Goal: Use online tool/utility

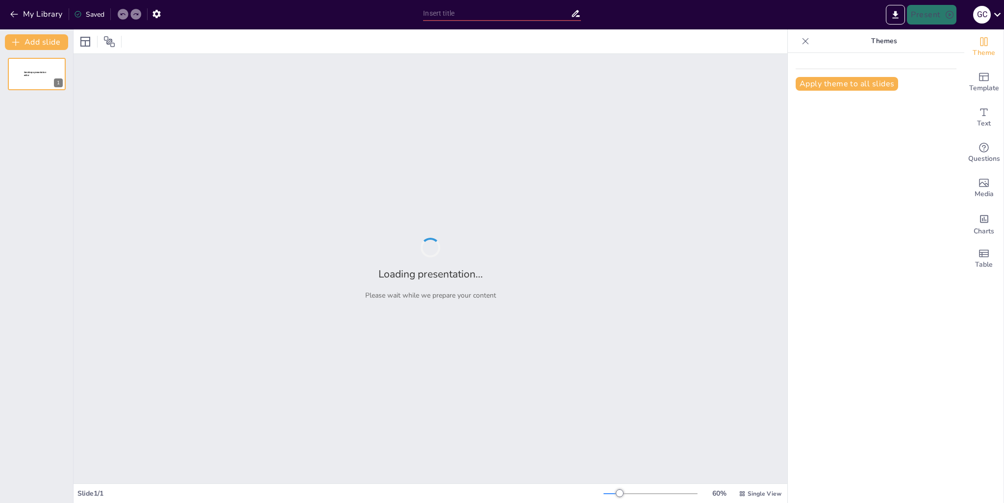
type input "UNIV 1000_Class 3 Trivia"
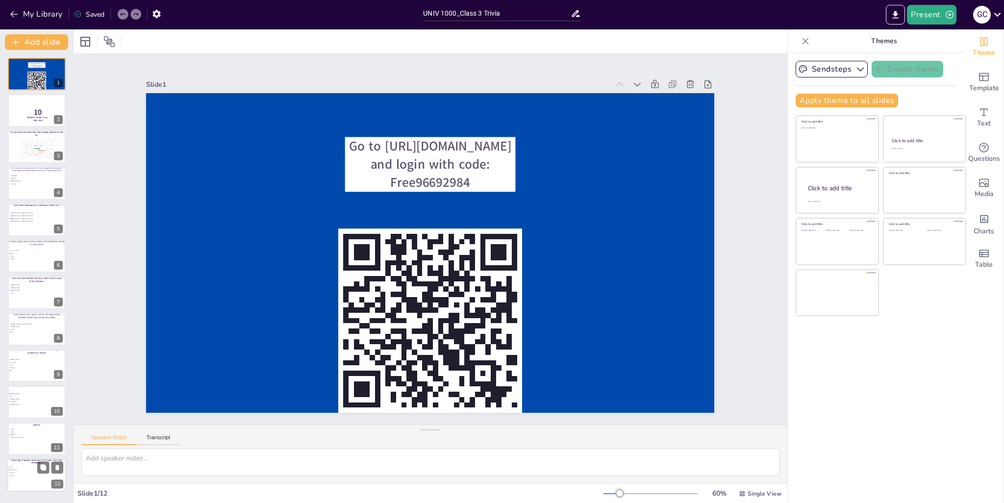
click at [20, 471] on ul "Ghost Carolina Reaper Habanero Cayenne" at bounding box center [22, 471] width 29 height 11
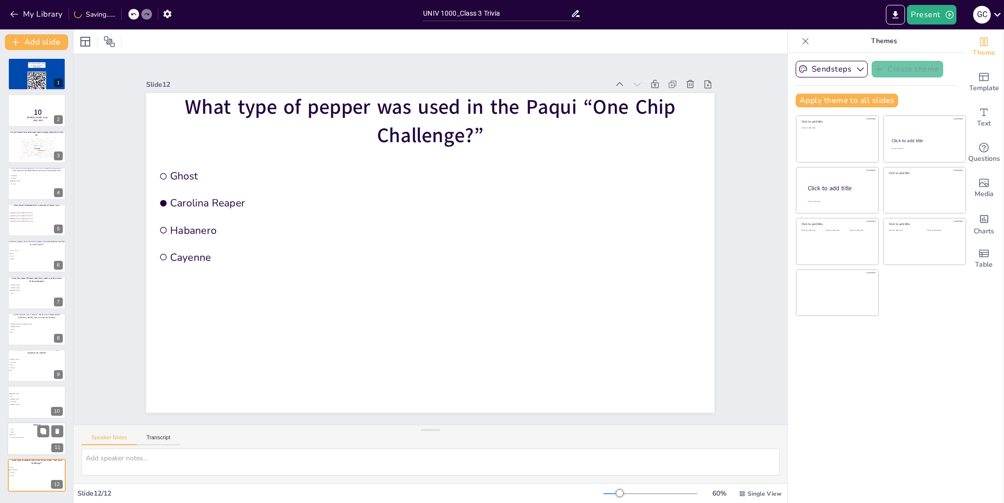
click at [25, 424] on div "[PERSON_NAME] is the main character in which Disney Movies?" at bounding box center [36, 424] width 57 height 9
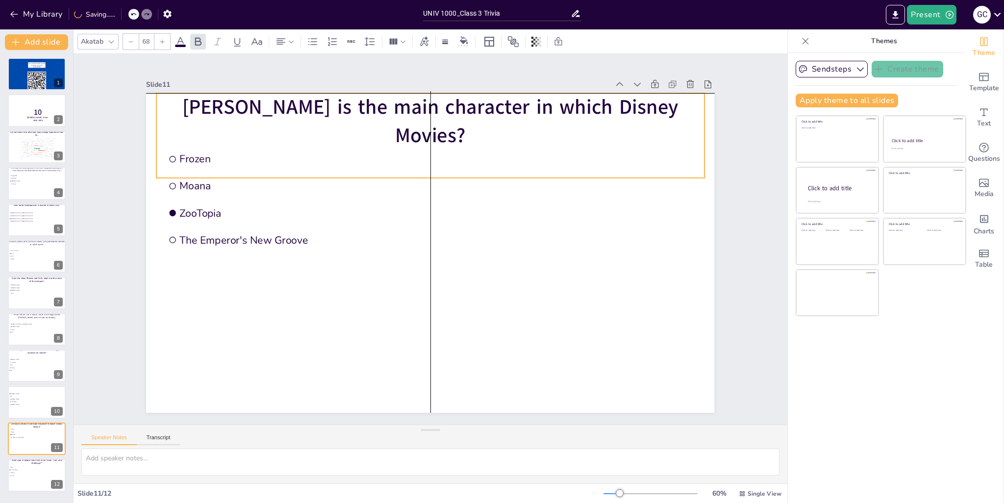
drag, startPoint x: 291, startPoint y: 97, endPoint x: 288, endPoint y: 112, distance: 16.0
click at [288, 112] on span "[PERSON_NAME] is the main character in which Disney Movies?" at bounding box center [430, 122] width 496 height 56
click at [17, 393] on span "[PERSON_NAME]" at bounding box center [23, 393] width 27 height 1
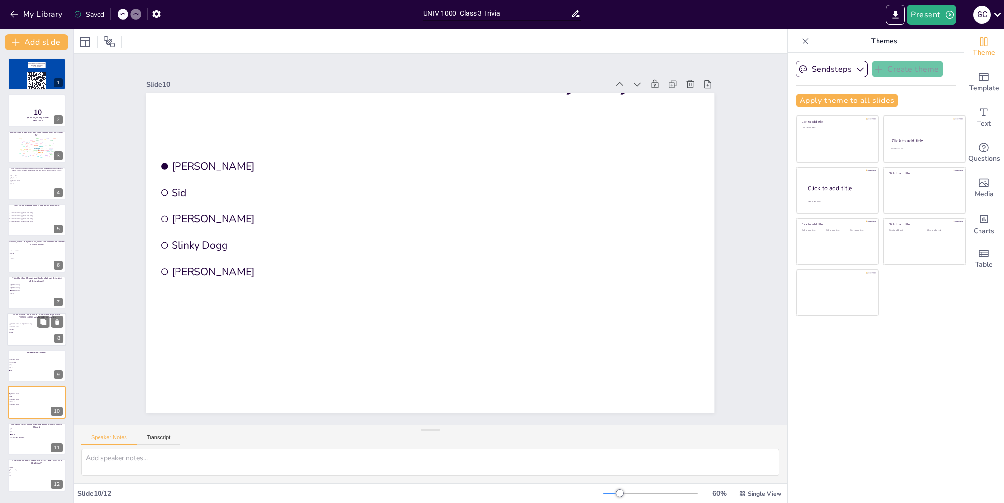
click at [27, 328] on li "D-Gurlz" at bounding box center [23, 329] width 29 height 2
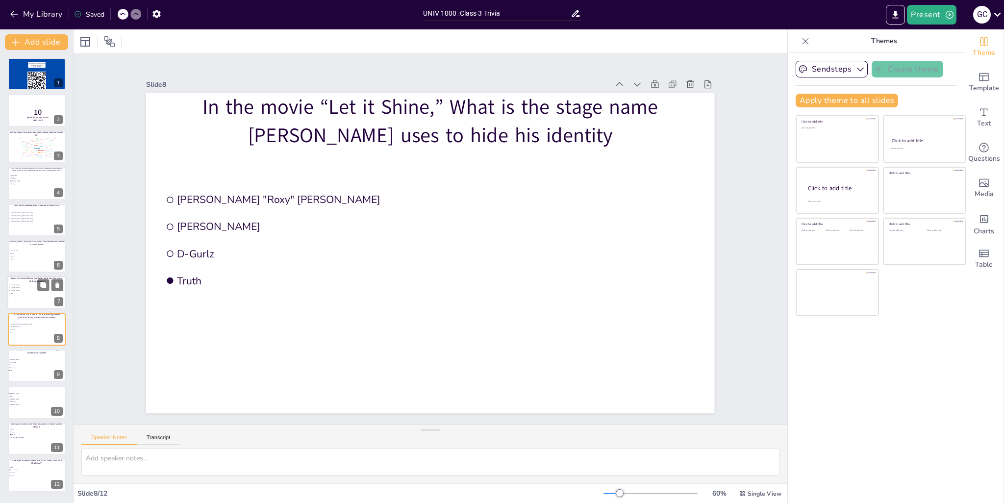
click at [16, 291] on li "[PERSON_NAME]" at bounding box center [23, 290] width 29 height 2
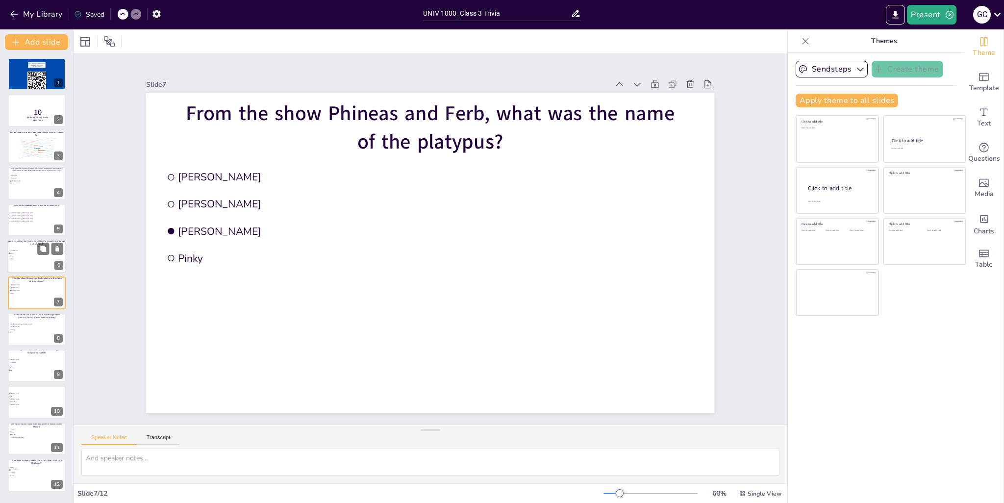
click at [12, 271] on div at bounding box center [36, 256] width 59 height 33
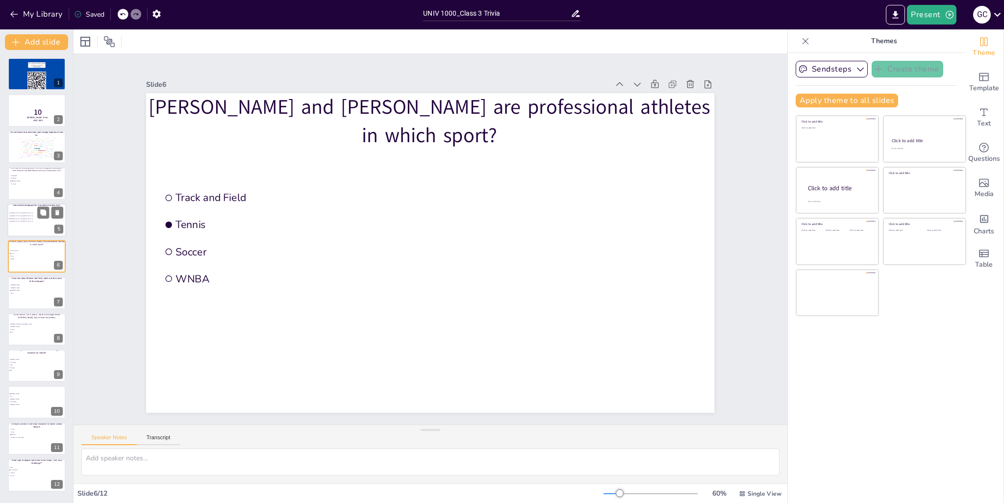
click at [12, 233] on div at bounding box center [36, 220] width 59 height 33
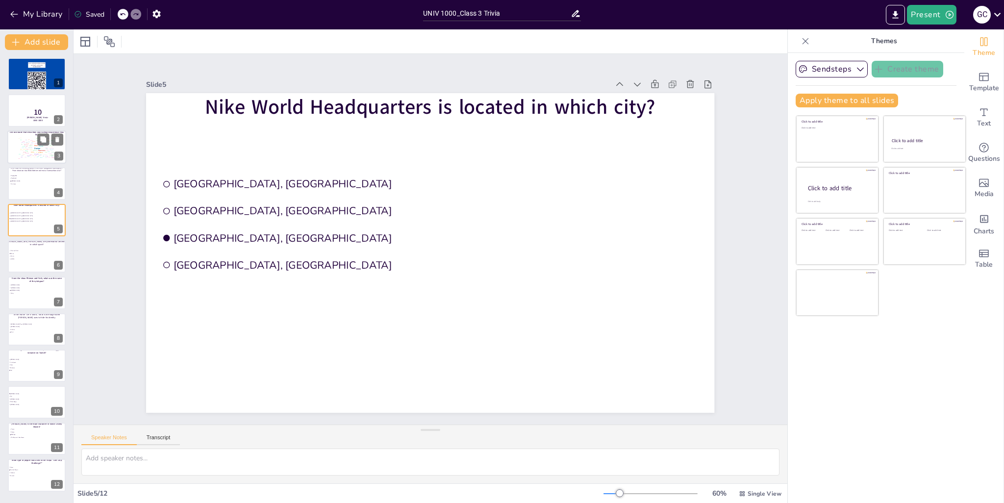
click at [40, 159] on div at bounding box center [36, 146] width 59 height 33
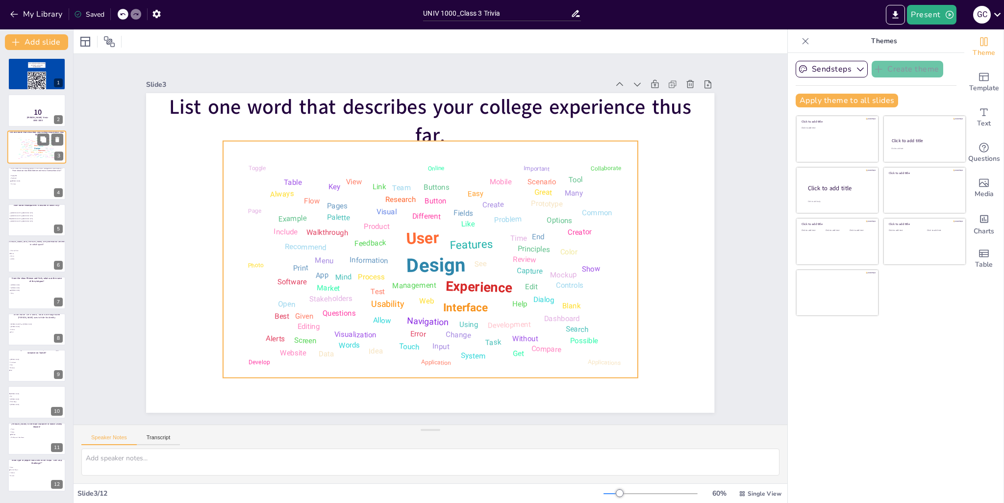
click at [29, 146] on div "Feedback" at bounding box center [30, 146] width 3 height 1
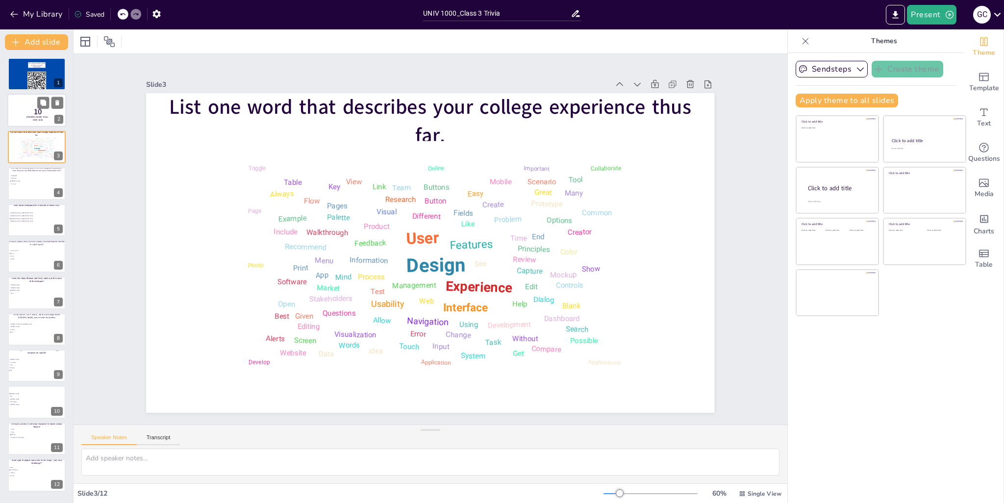
click at [21, 102] on div at bounding box center [36, 110] width 59 height 33
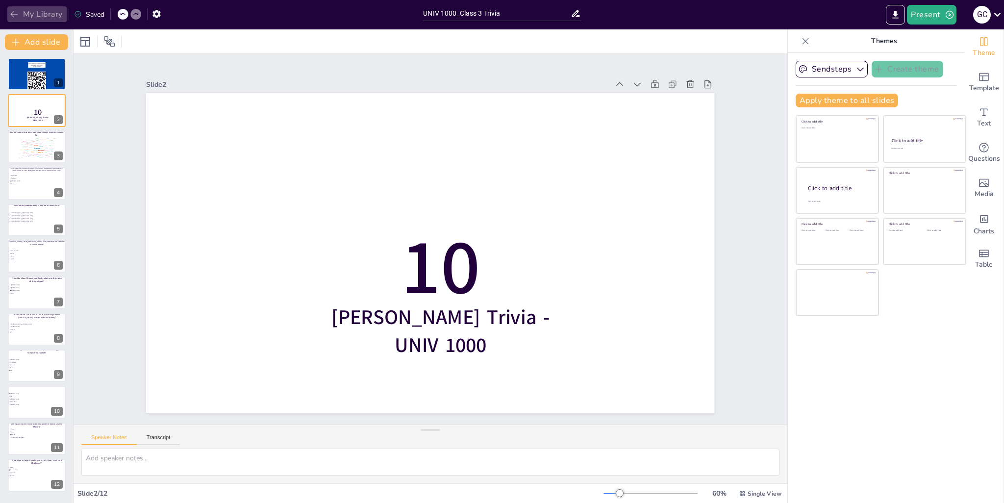
click at [41, 14] on button "My Library" at bounding box center [36, 14] width 59 height 16
